Goal: Transaction & Acquisition: Purchase product/service

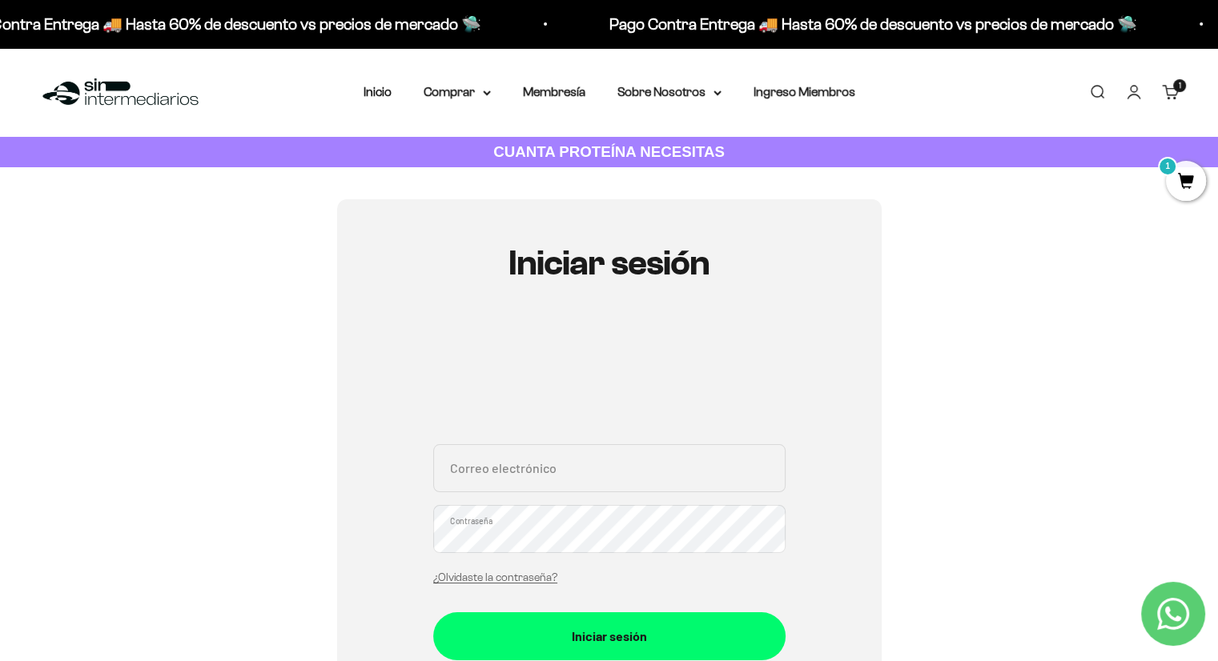
click at [1192, 173] on span "1" at bounding box center [1186, 181] width 40 height 40
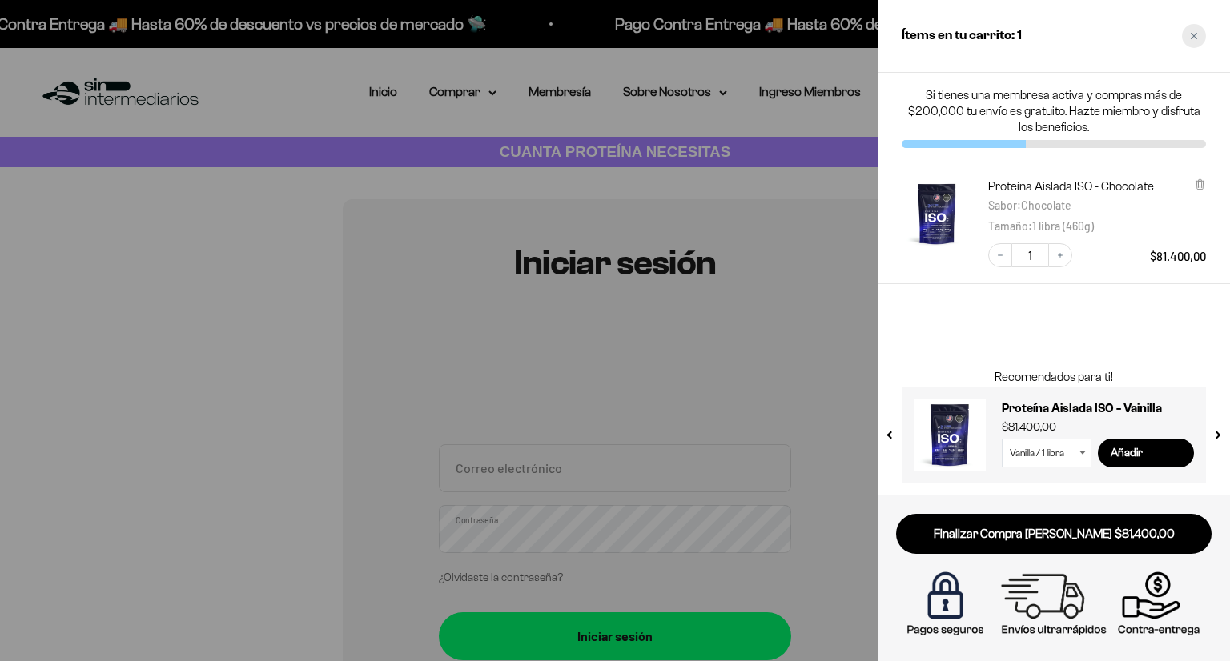
click at [1194, 34] on icon "Close cart" at bounding box center [1193, 36] width 6 height 6
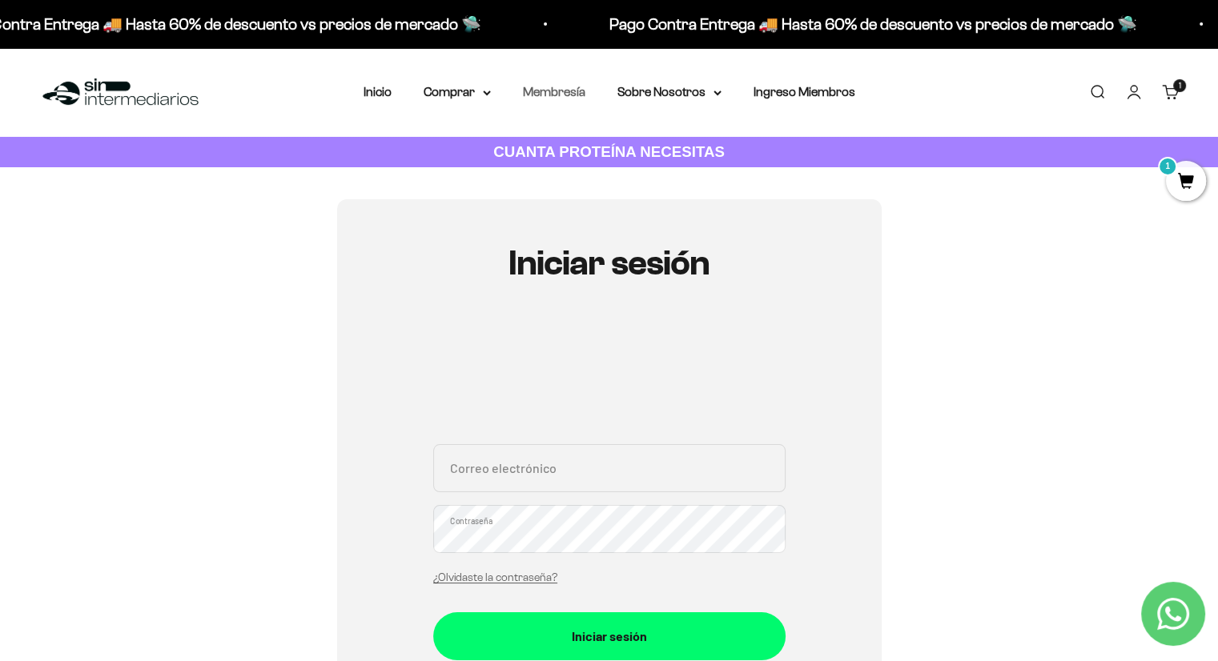
click at [583, 96] on link "Membresía" at bounding box center [554, 92] width 62 height 14
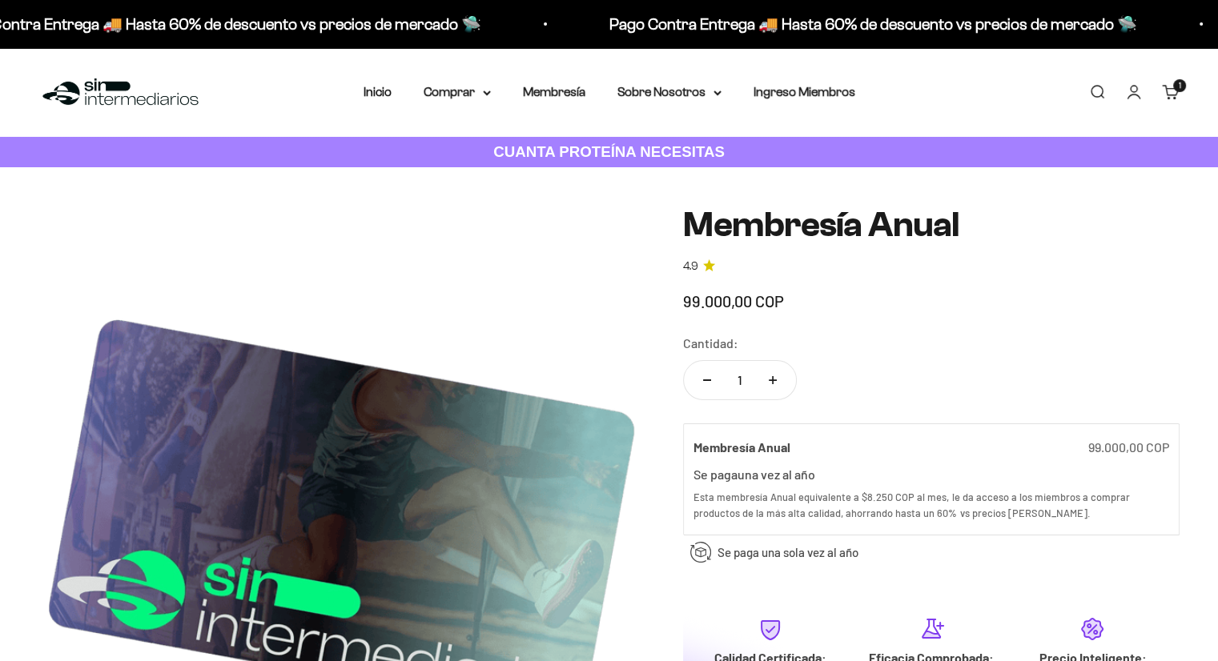
click at [925, 573] on safe-sticky "Membresía Anual 4.9 99.000,00 COP Calidad de líder, precio inteligente. ¿Cómo l…" at bounding box center [931, 505] width 496 height 599
click at [1176, 97] on link "Carrito 1 artículo 1" at bounding box center [1171, 92] width 18 height 18
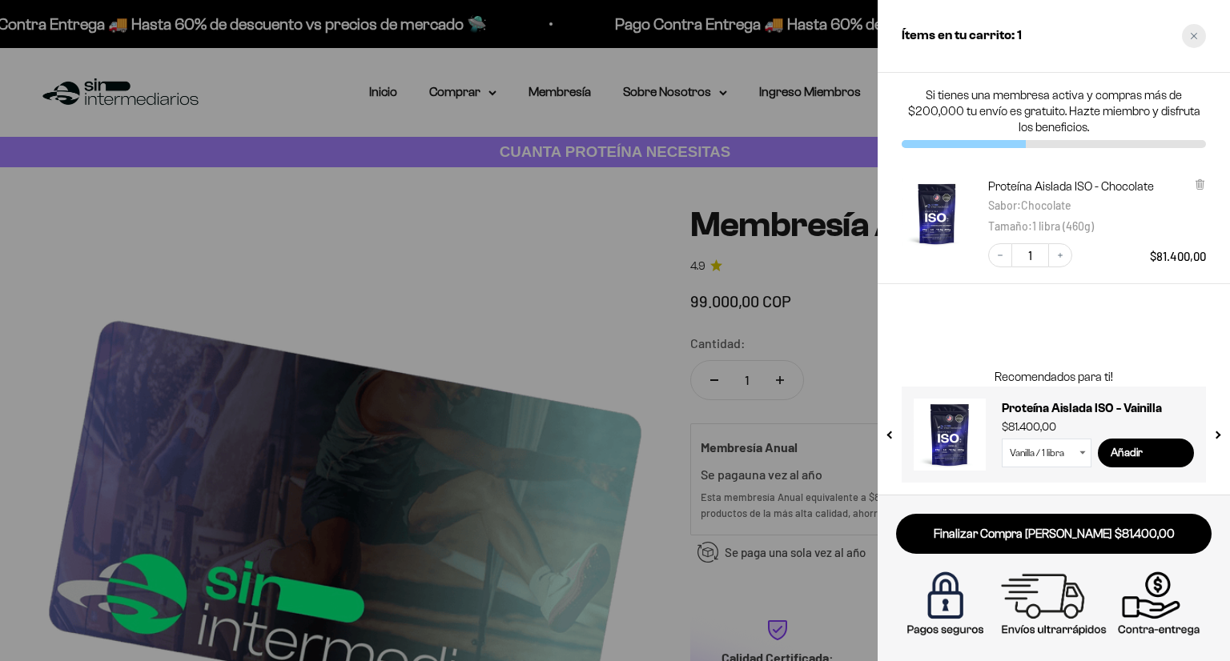
click at [1196, 39] on icon "Close cart" at bounding box center [1194, 36] width 8 height 8
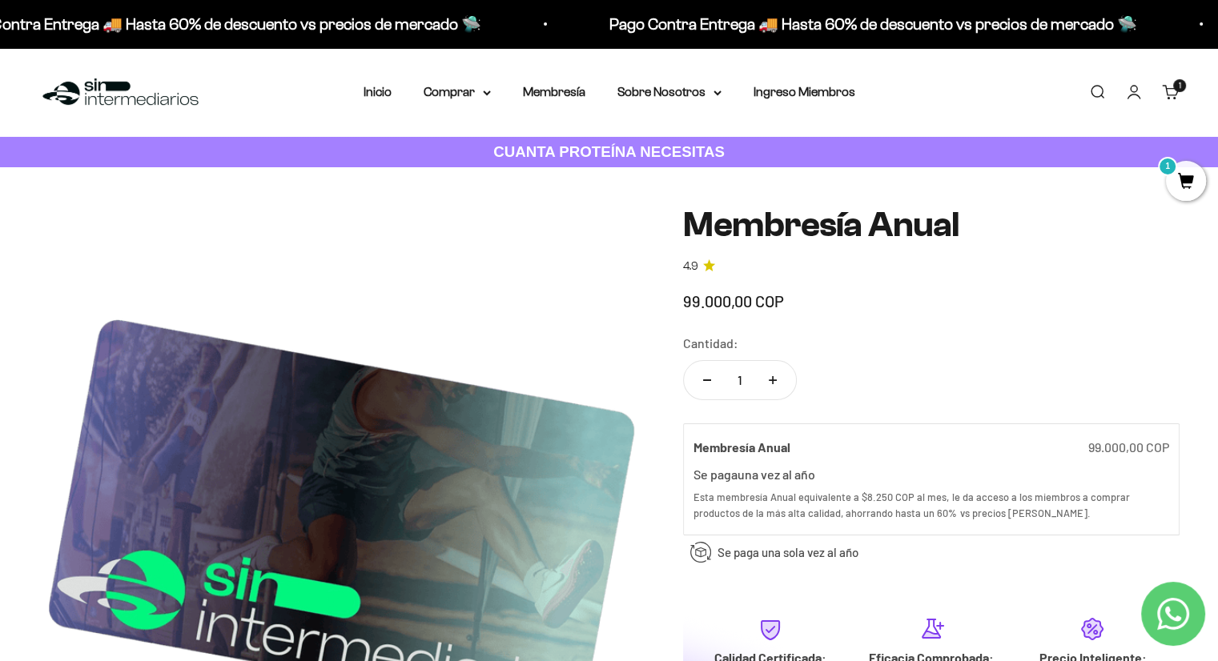
click at [1179, 171] on span "1" at bounding box center [1186, 181] width 40 height 40
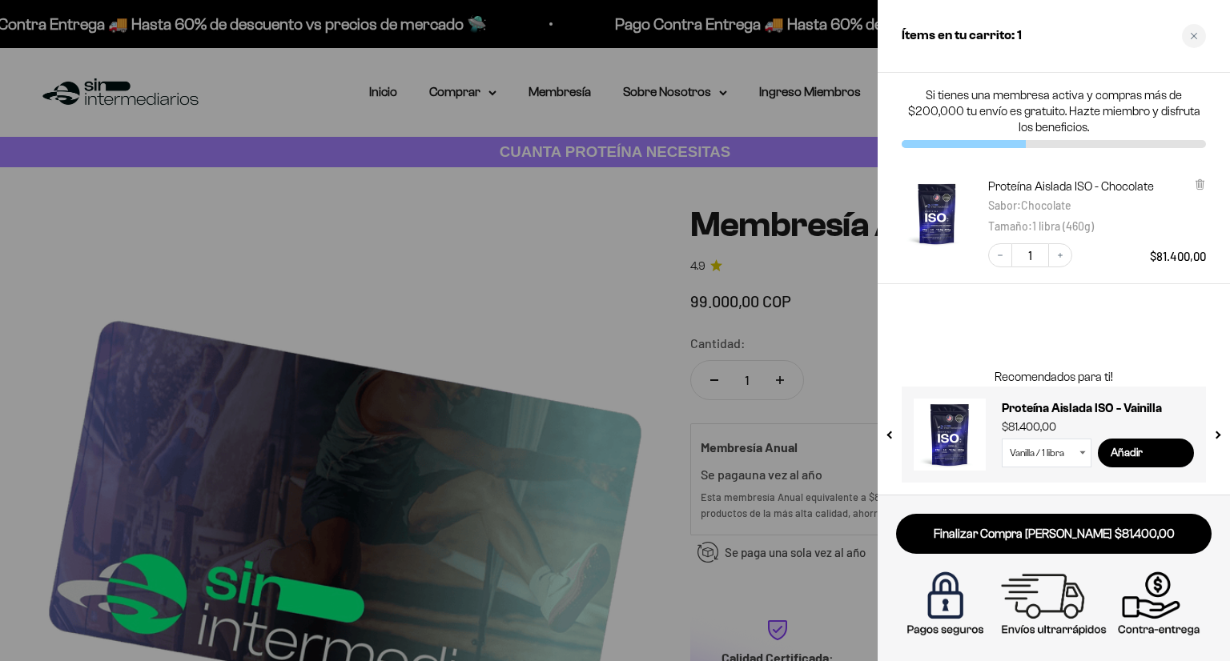
click at [839, 435] on div at bounding box center [615, 330] width 1230 height 661
